Goal: Task Accomplishment & Management: Use online tool/utility

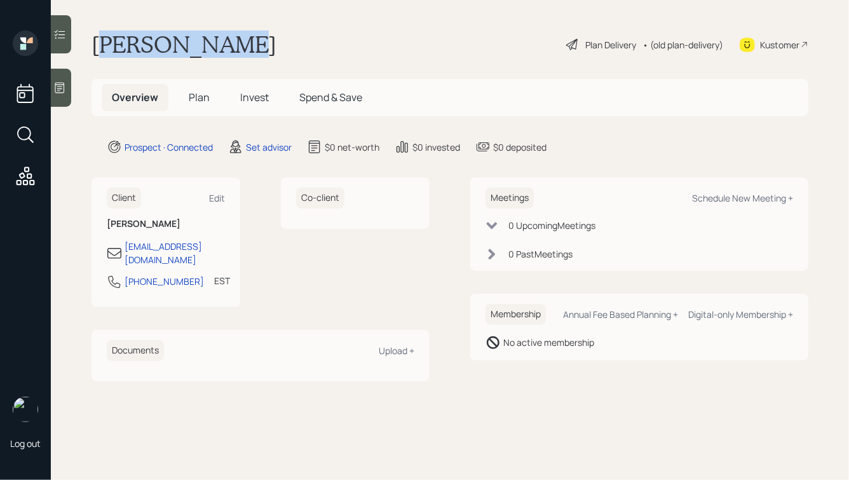
click at [105, 38] on div "[PERSON_NAME] Plan Delivery • (old plan-delivery) Kustomer" at bounding box center [450, 45] width 717 height 28
click at [105, 38] on h1 "[PERSON_NAME]" at bounding box center [184, 45] width 185 height 28
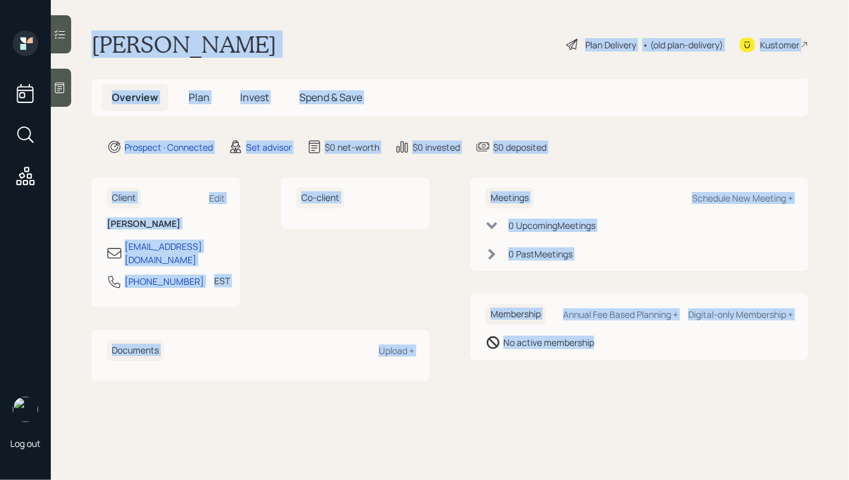
drag, startPoint x: 97, startPoint y: 44, endPoint x: 558, endPoint y: 389, distance: 575.9
click at [558, 389] on main "[PERSON_NAME] Plan Delivery • (old plan-delivery) Kustomer Overview Plan Invest…" at bounding box center [450, 240] width 799 height 480
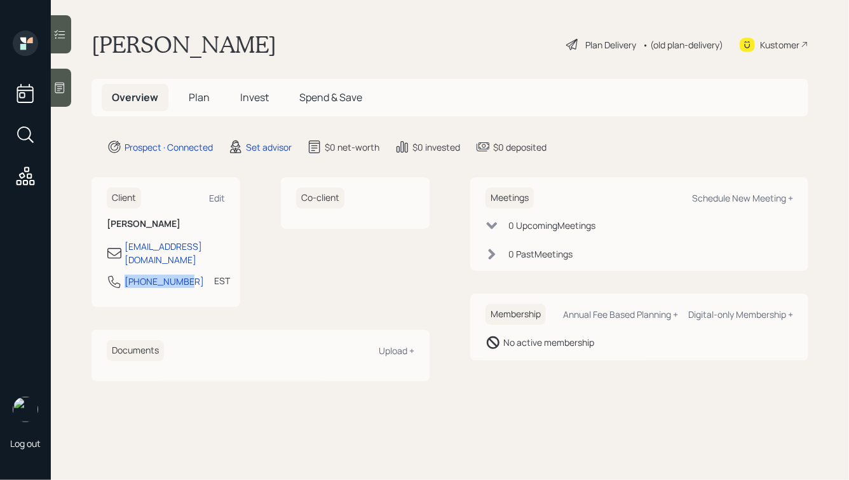
drag, startPoint x: 186, startPoint y: 269, endPoint x: 122, endPoint y: 269, distance: 63.6
click at [122, 274] on div "[PHONE_NUMBER] EST Currently 5:20 PM" at bounding box center [166, 285] width 118 height 23
copy div "[PHONE_NUMBER]"
click at [723, 199] on div "Schedule New Meeting +" at bounding box center [742, 198] width 101 height 12
select select "round-[PERSON_NAME]"
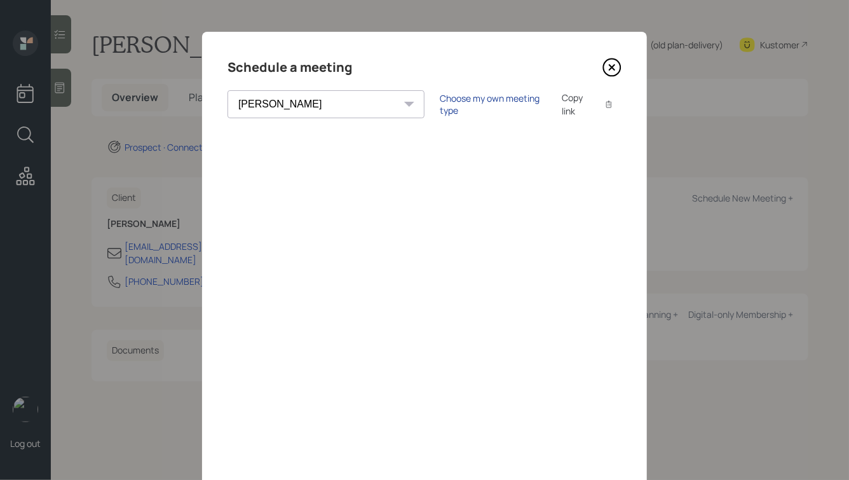
click at [440, 103] on div "Choose my own meeting type" at bounding box center [493, 104] width 107 height 24
